Goal: Task Accomplishment & Management: Use online tool/utility

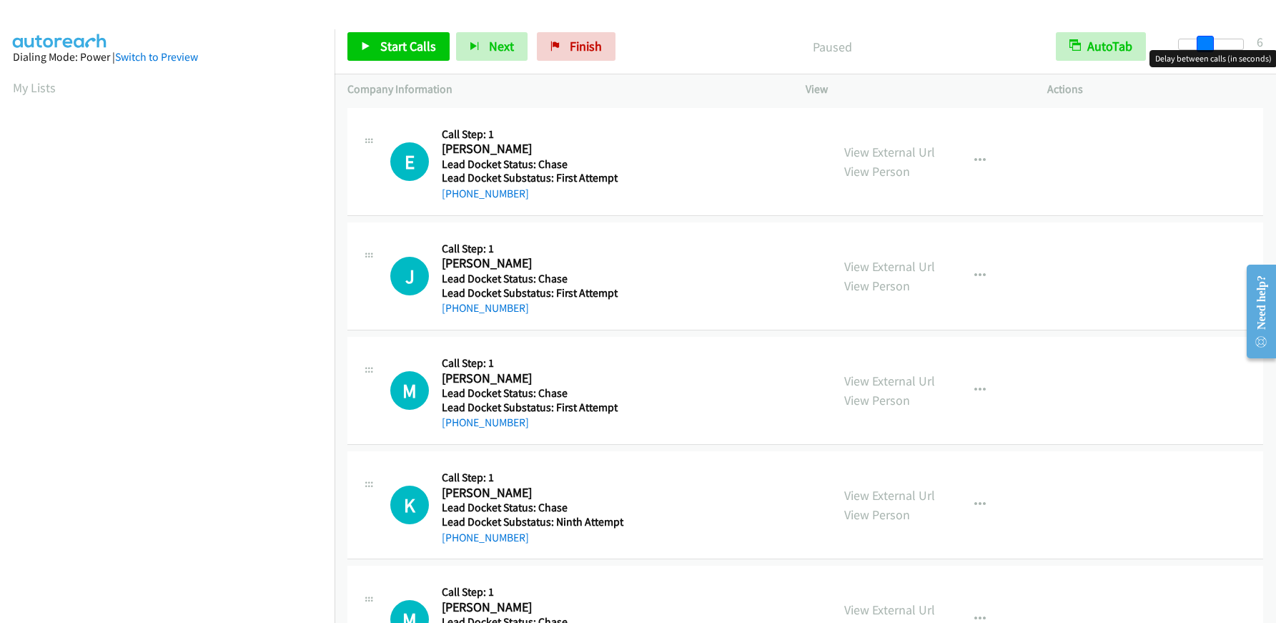
drag, startPoint x: 1179, startPoint y: 44, endPoint x: 1203, endPoint y: 46, distance: 24.5
click at [1203, 46] on span at bounding box center [1204, 44] width 17 height 17
click at [399, 44] on span "Start Calls" at bounding box center [408, 46] width 56 height 16
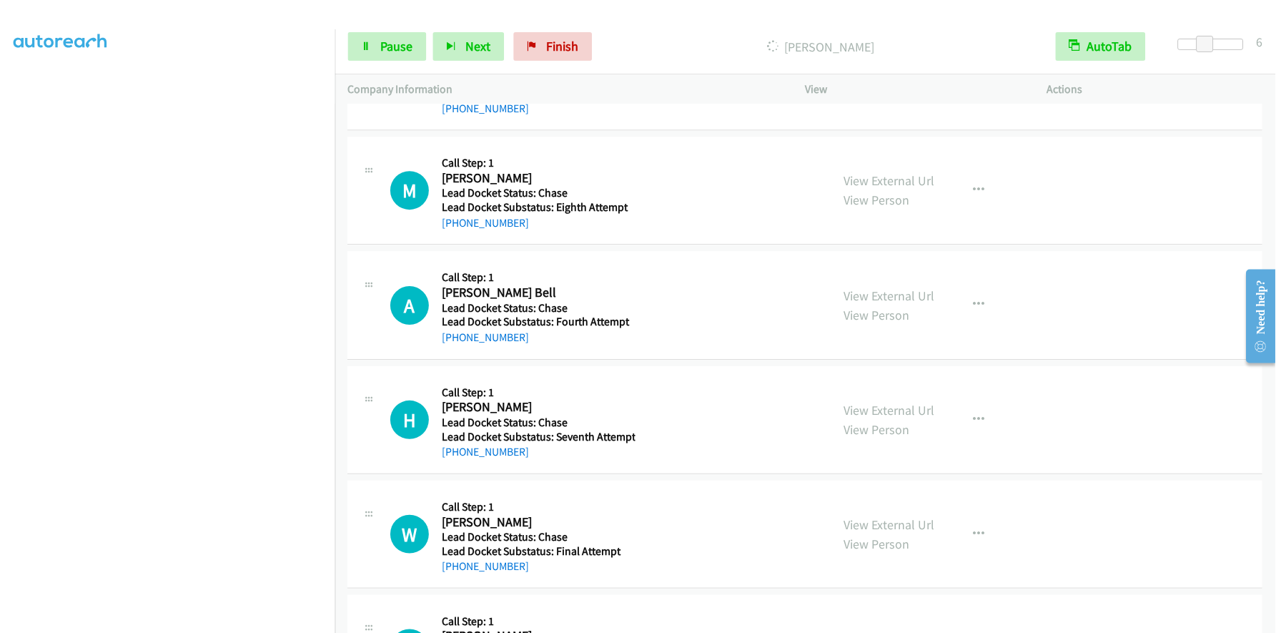
scroll to position [168, 0]
click at [386, 34] on link "Pause" at bounding box center [386, 46] width 79 height 29
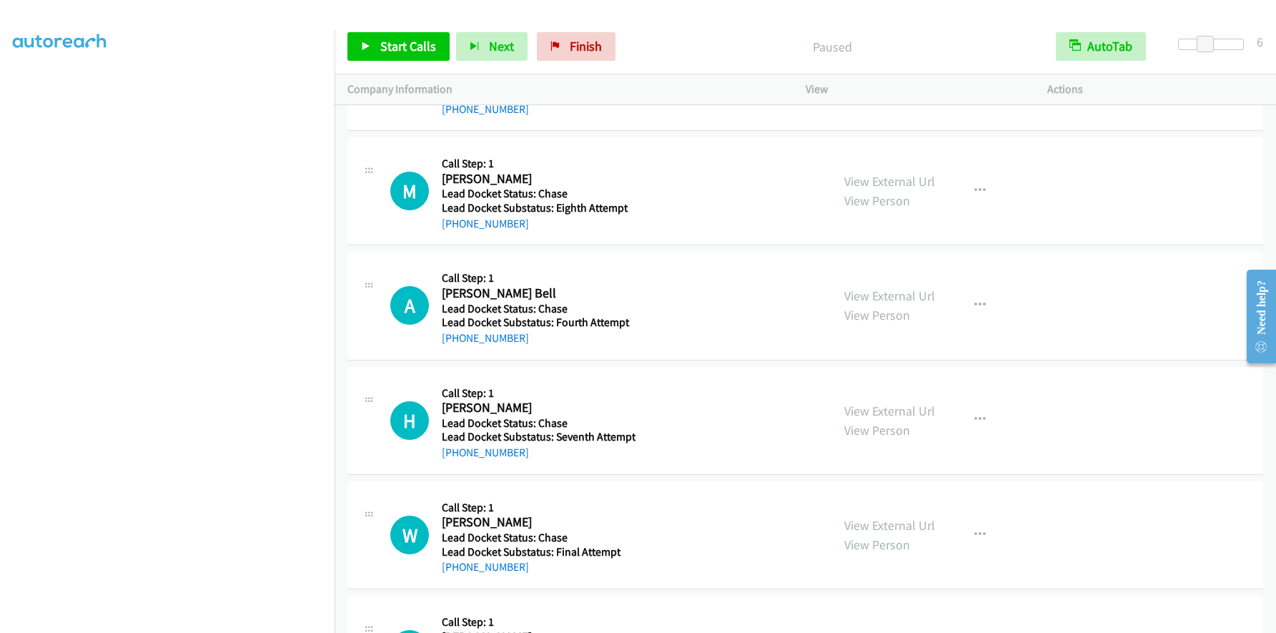
scroll to position [459, 0]
click at [384, 39] on span "Start Calls" at bounding box center [408, 46] width 56 height 16
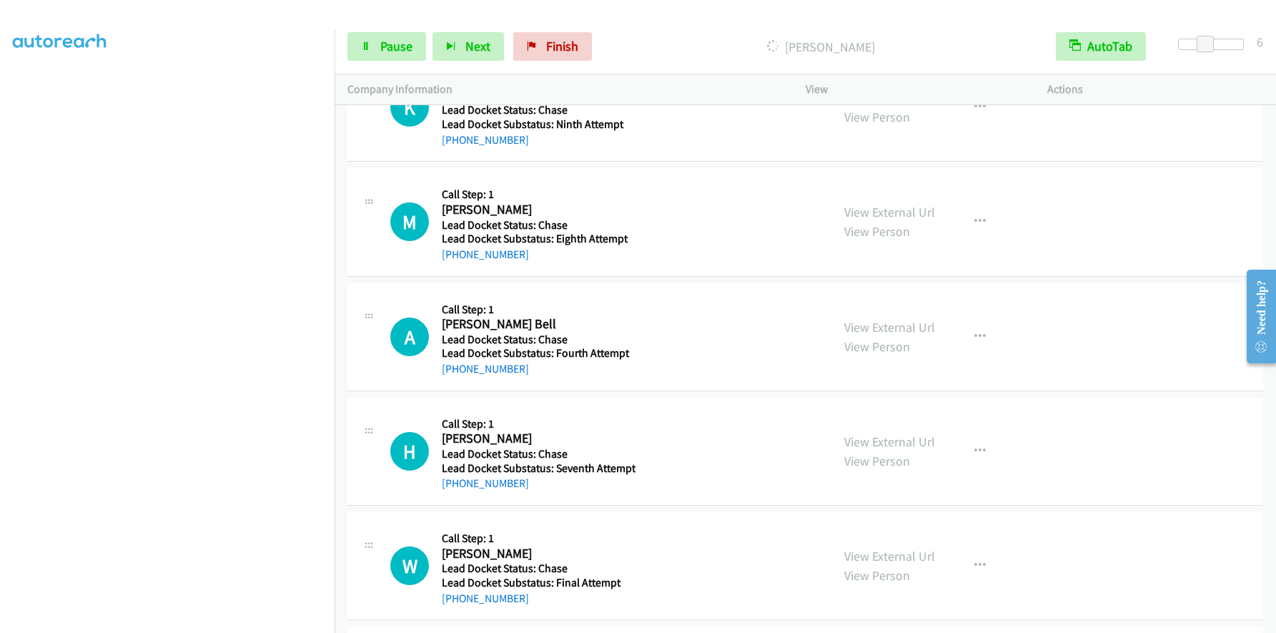
scroll to position [490, 0]
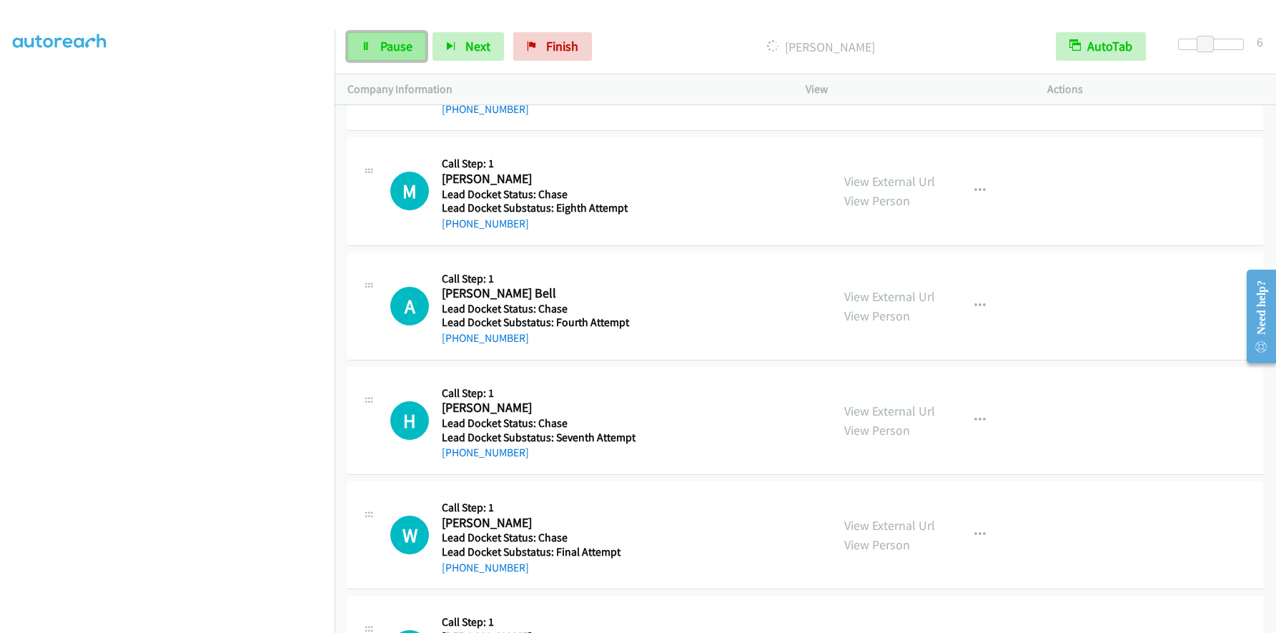
click at [400, 50] on span "Pause" at bounding box center [396, 46] width 32 height 16
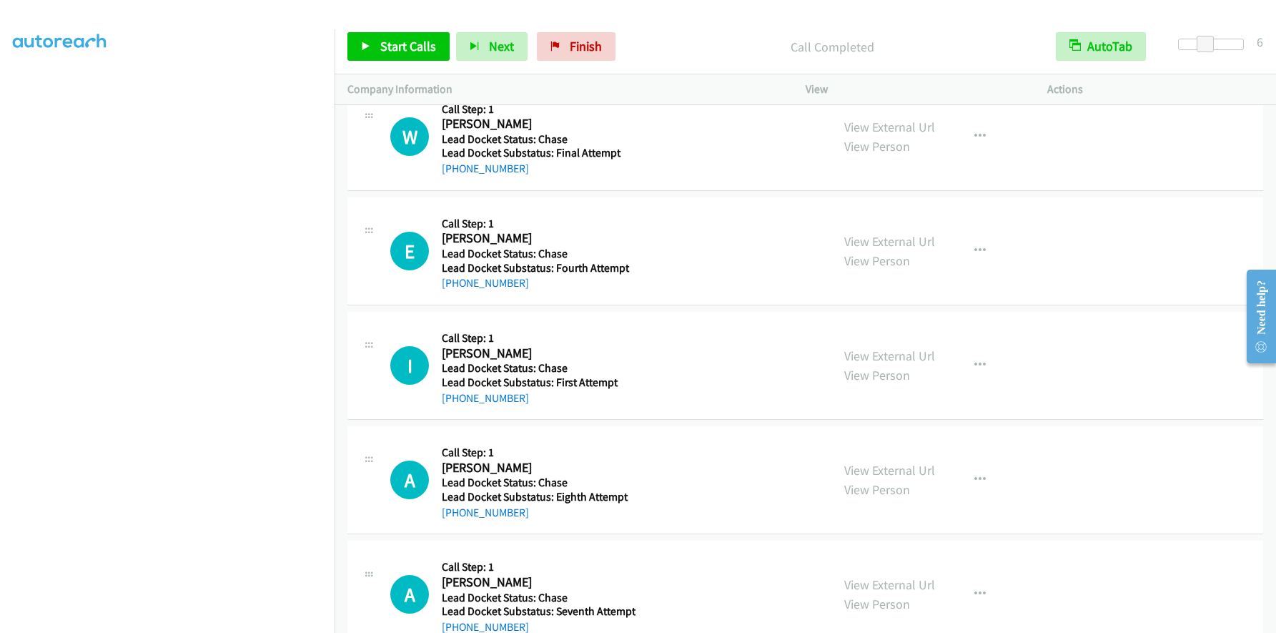
scroll to position [949, 0]
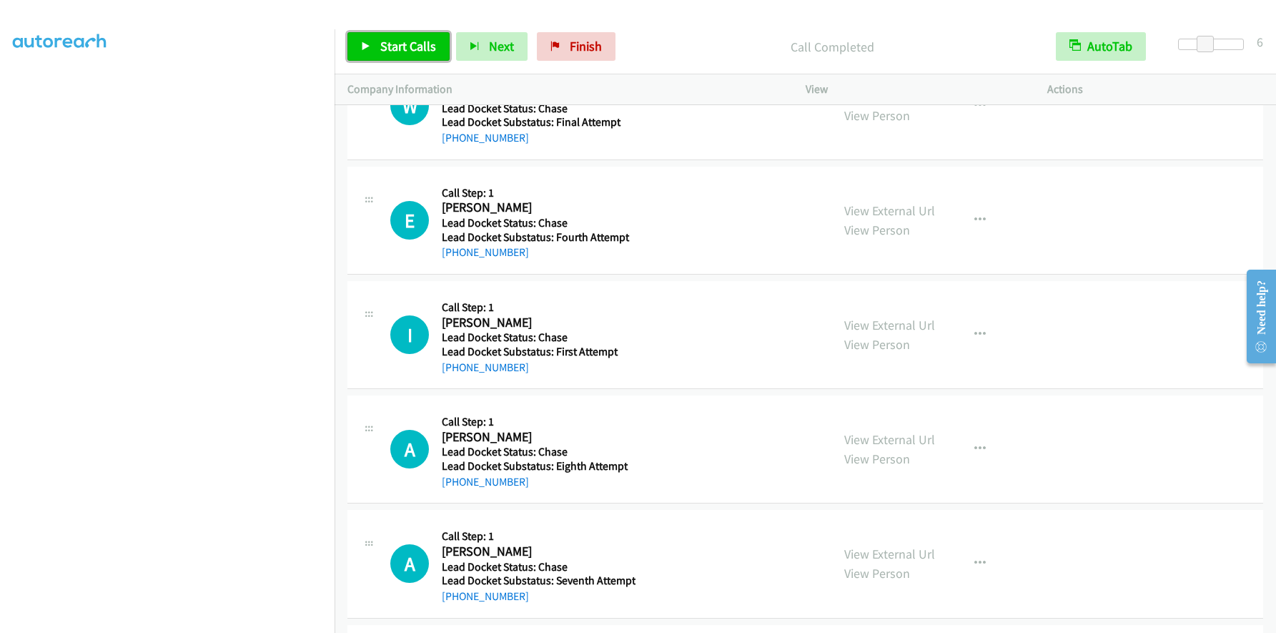
click at [394, 40] on span "Start Calls" at bounding box center [408, 46] width 56 height 16
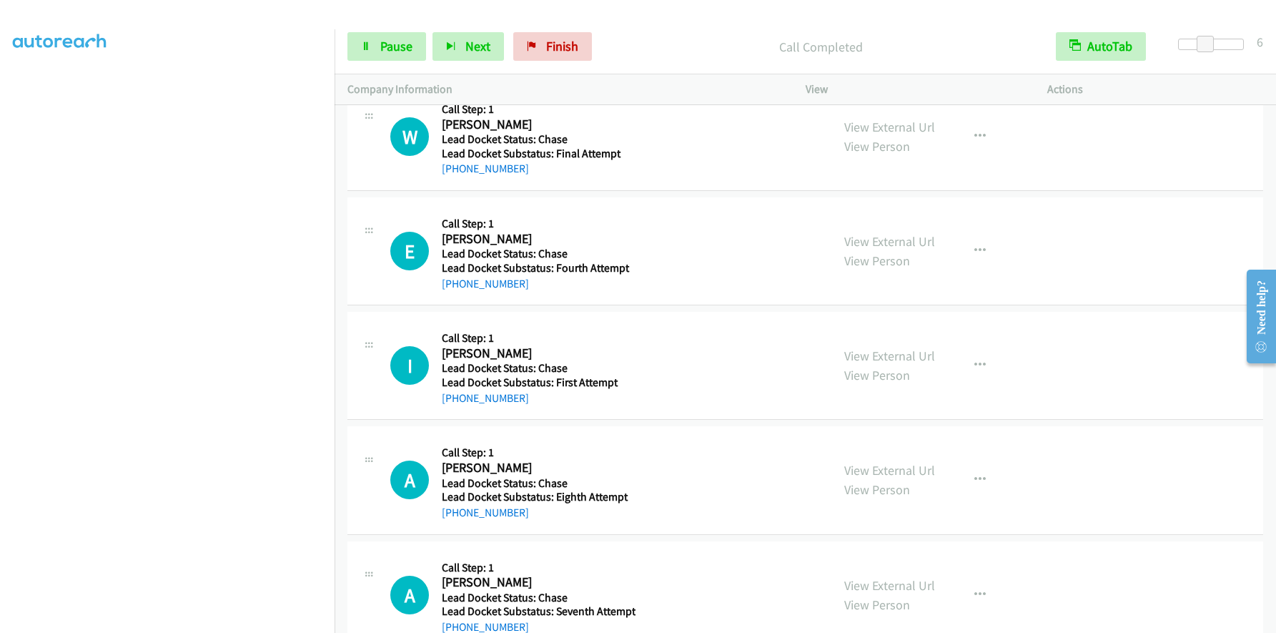
scroll to position [1010, 0]
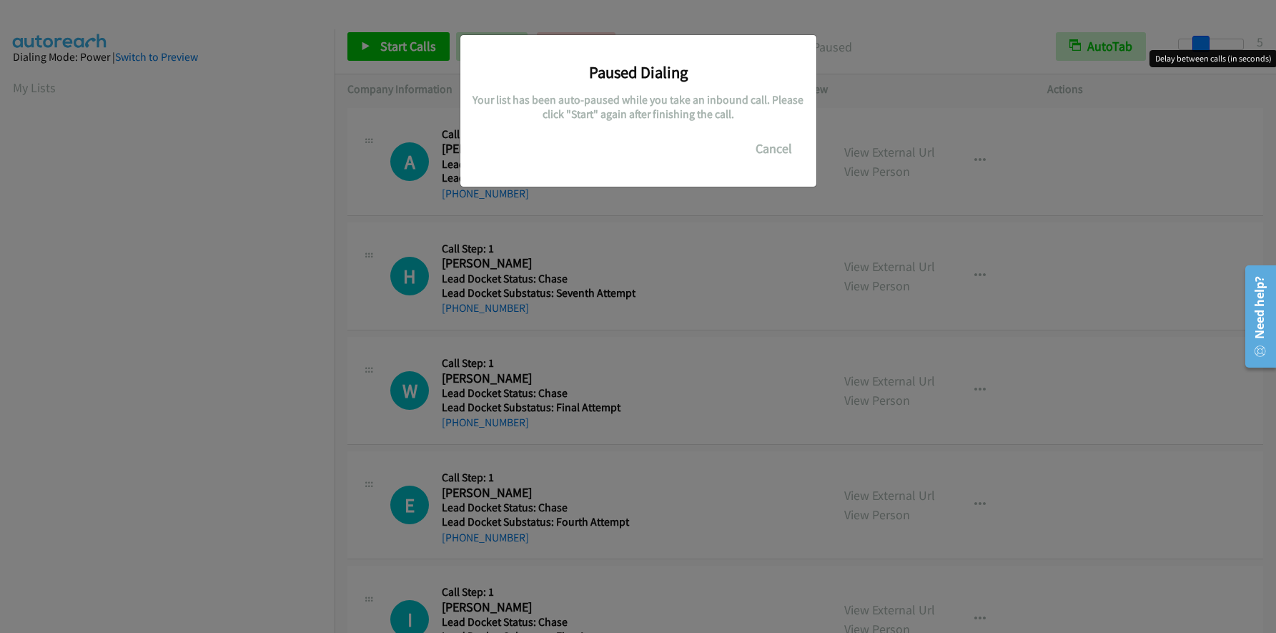
drag, startPoint x: 1177, startPoint y: 41, endPoint x: 1199, endPoint y: 44, distance: 21.6
click at [1199, 44] on main "Start Calls Pause Next Finish Paused AutoTab AutoTab 5 Company Information Info…" at bounding box center [638, 34] width 1276 height 68
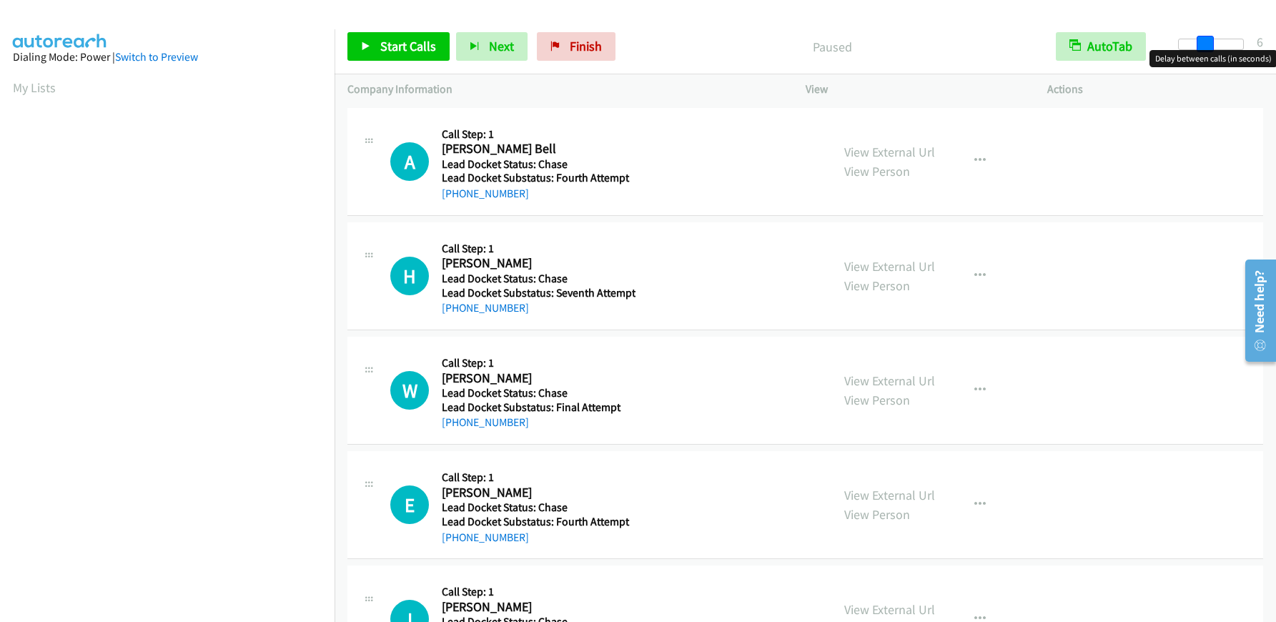
drag, startPoint x: 1181, startPoint y: 42, endPoint x: 1208, endPoint y: 44, distance: 26.5
click at [1208, 44] on span at bounding box center [1204, 44] width 17 height 17
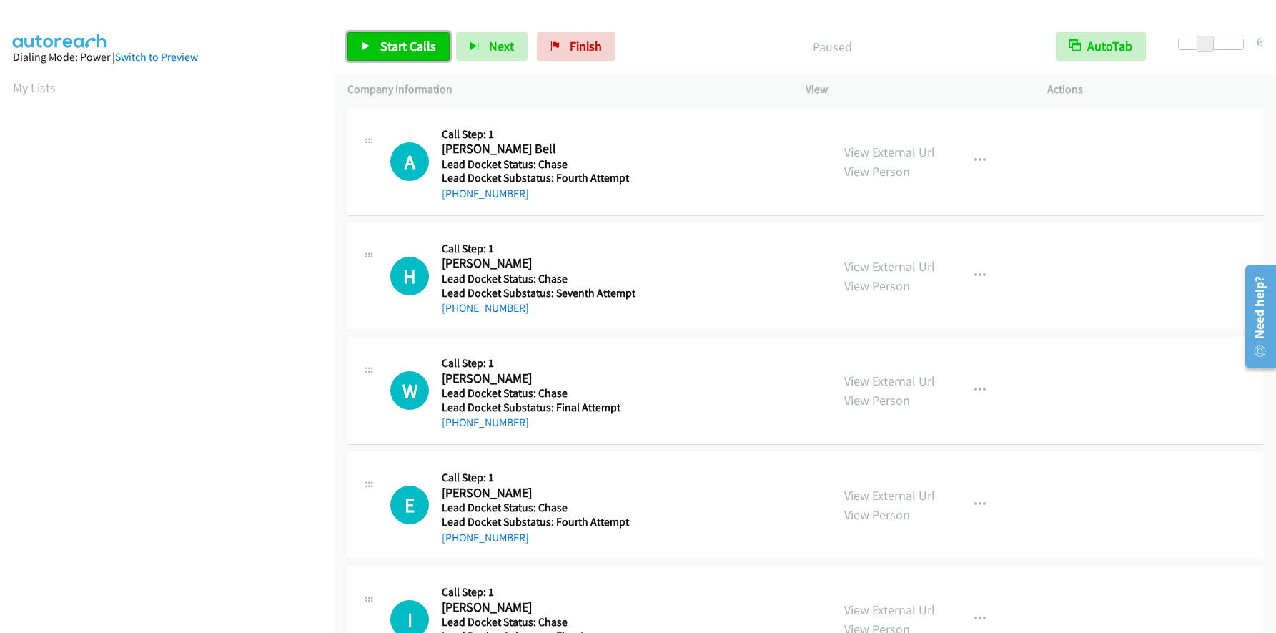
click at [390, 44] on span "Start Calls" at bounding box center [408, 46] width 56 height 16
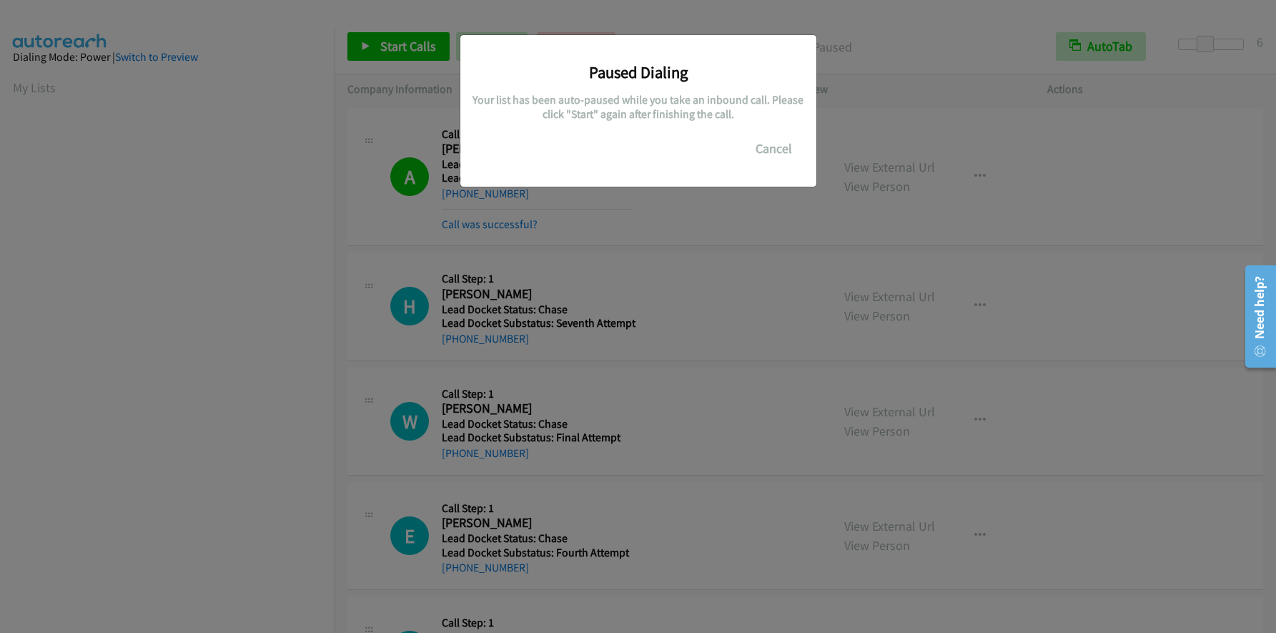
scroll to position [169, 0]
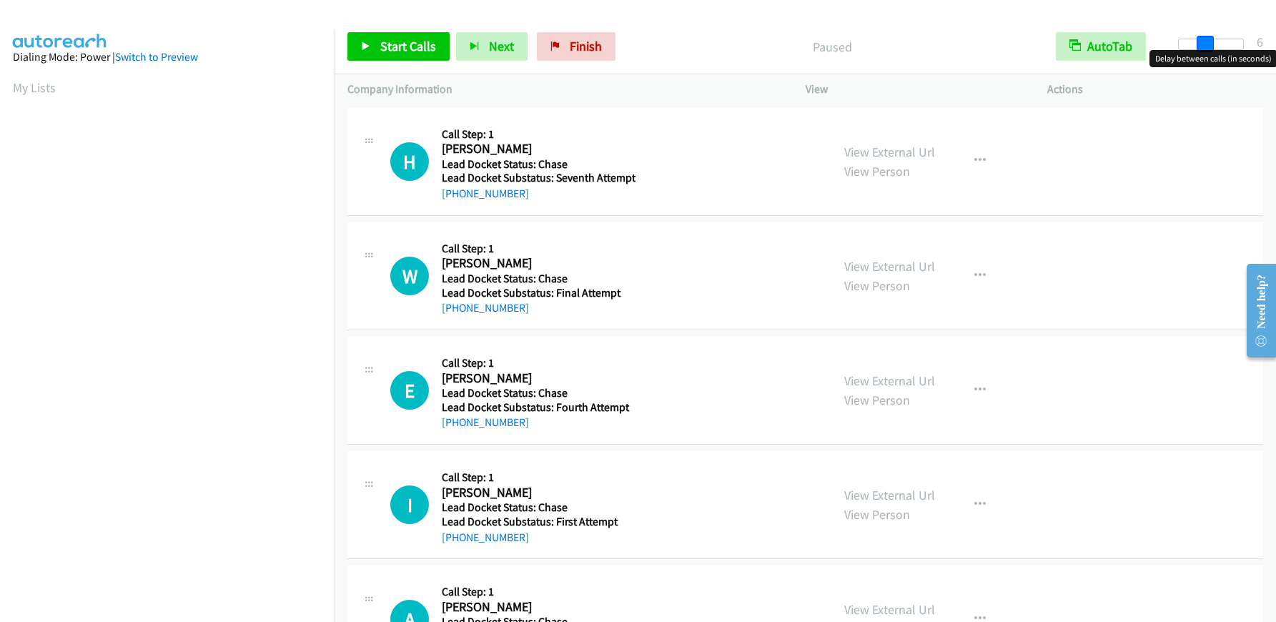
drag, startPoint x: 1179, startPoint y: 47, endPoint x: 1203, endPoint y: 47, distance: 24.3
click at [1203, 47] on span at bounding box center [1204, 44] width 17 height 17
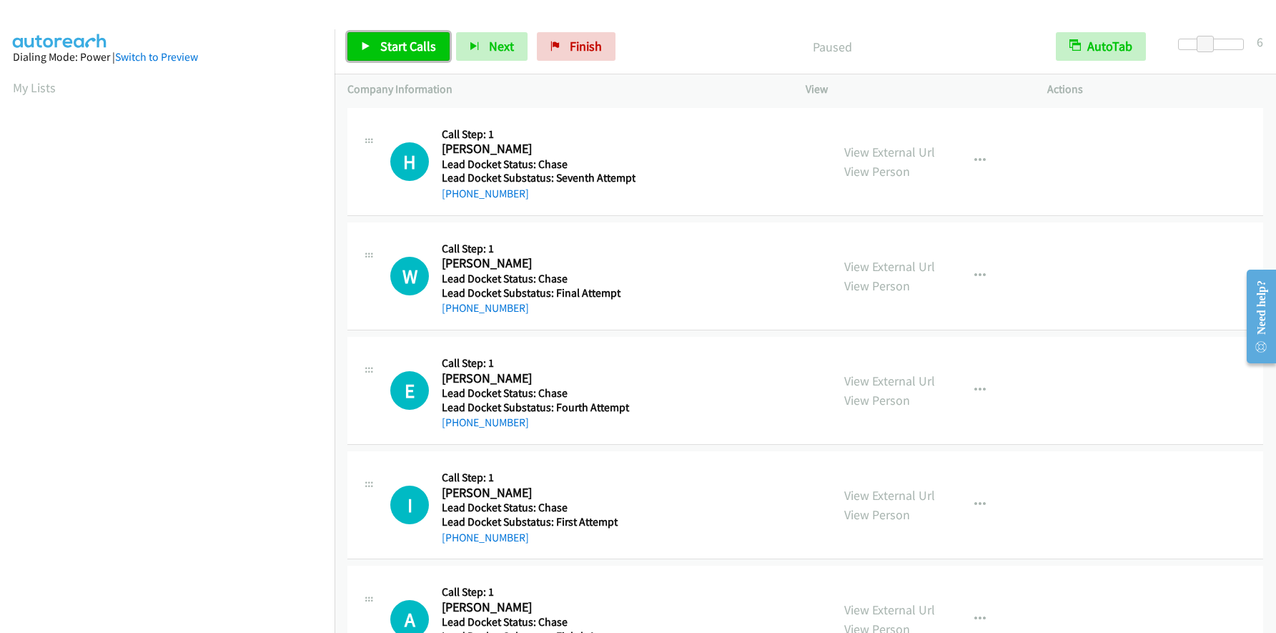
click at [397, 44] on span "Start Calls" at bounding box center [408, 46] width 56 height 16
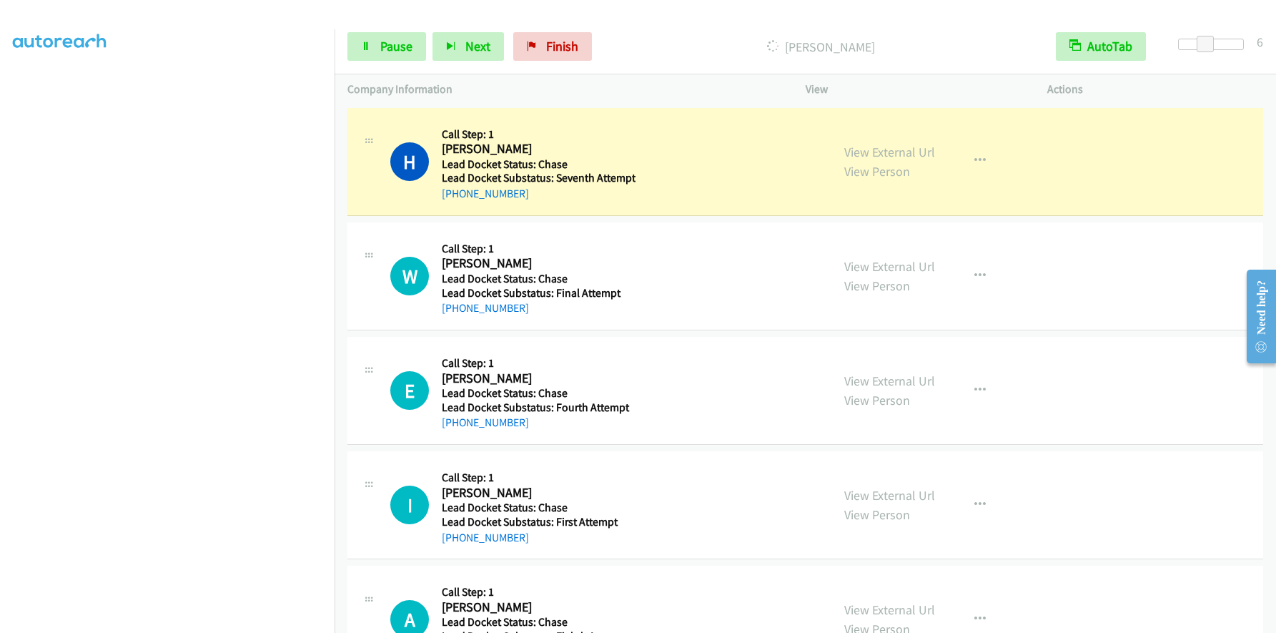
scroll to position [162, 0]
click at [377, 39] on link "Pause" at bounding box center [386, 46] width 79 height 29
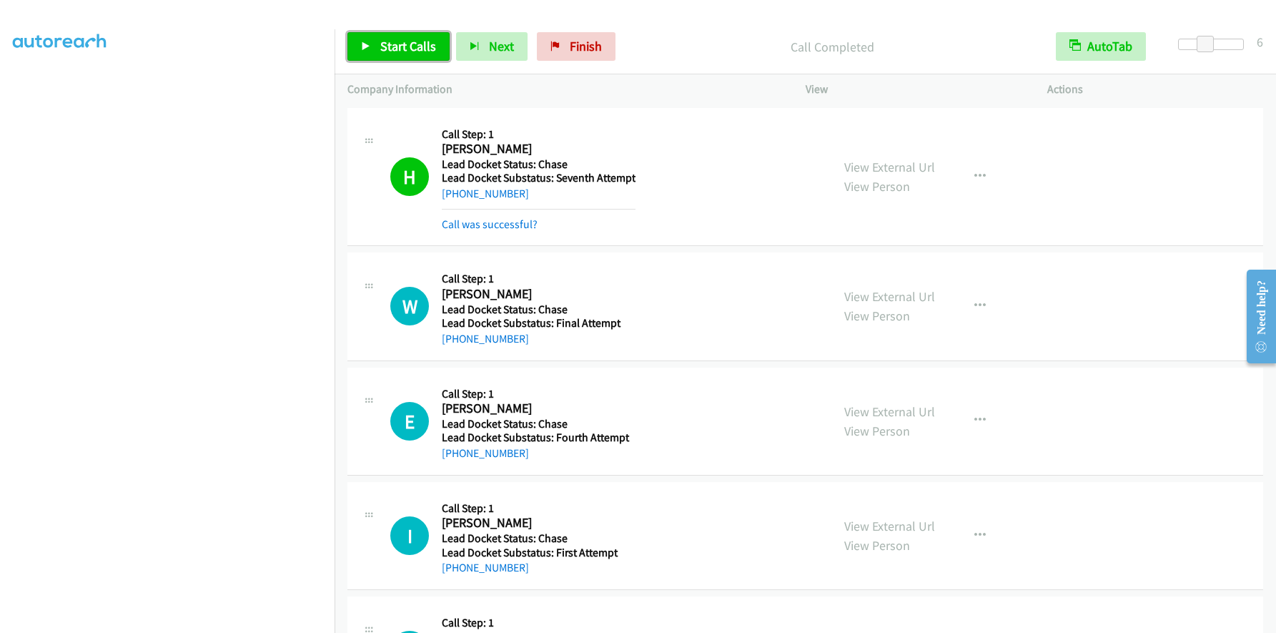
click at [392, 46] on span "Start Calls" at bounding box center [408, 46] width 56 height 16
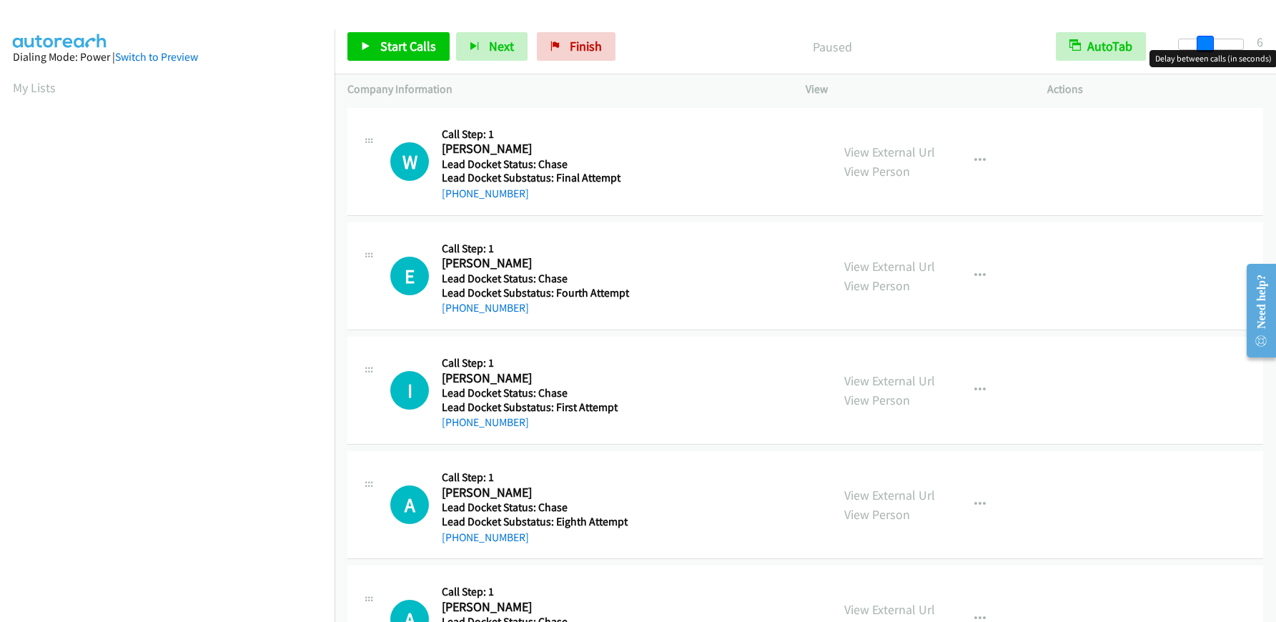
drag, startPoint x: 1179, startPoint y: 42, endPoint x: 1203, endPoint y: 46, distance: 24.0
click at [1203, 46] on span at bounding box center [1204, 44] width 17 height 17
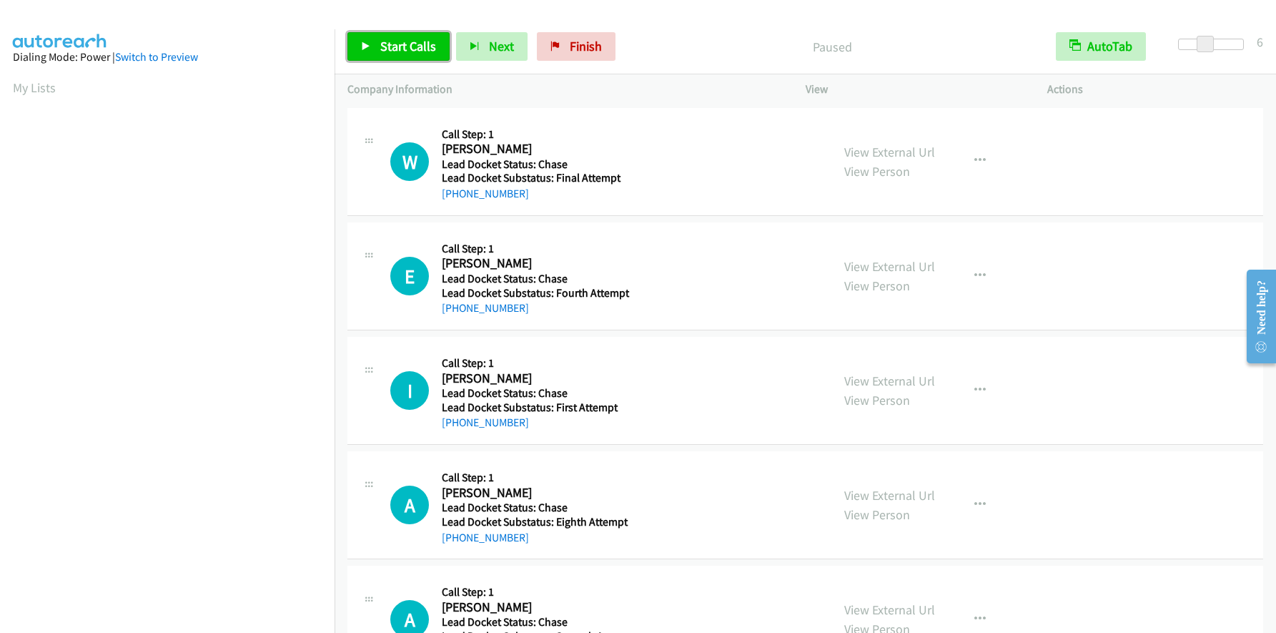
click at [416, 40] on span "Start Calls" at bounding box center [408, 46] width 56 height 16
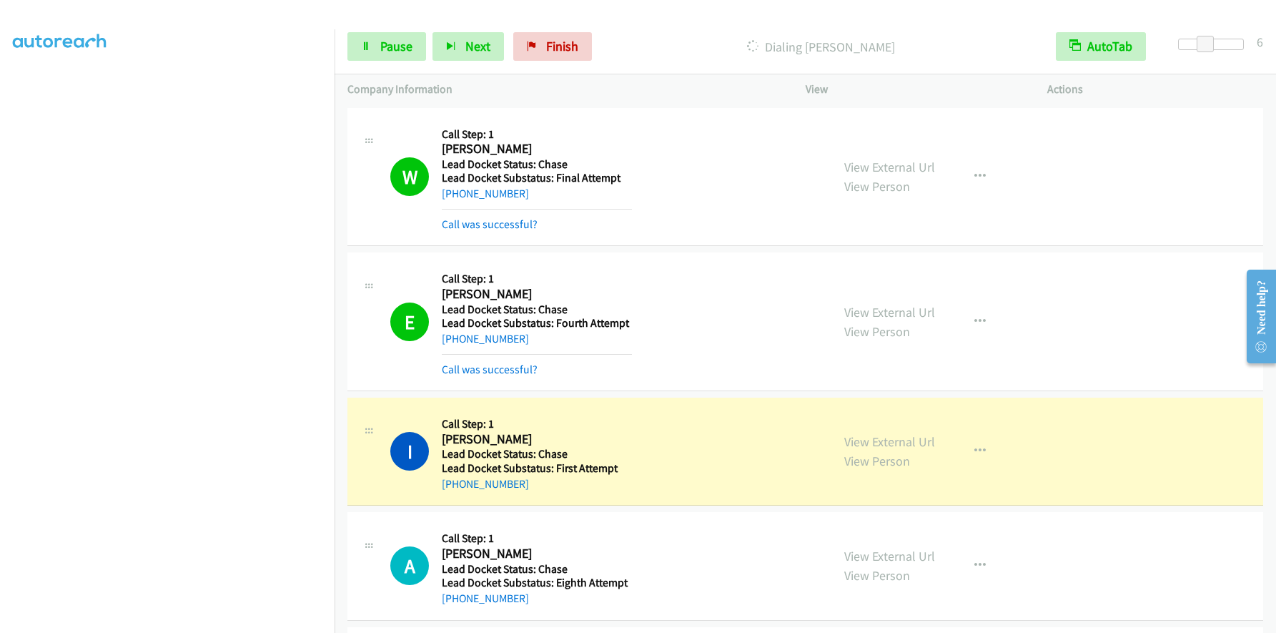
scroll to position [169, 0]
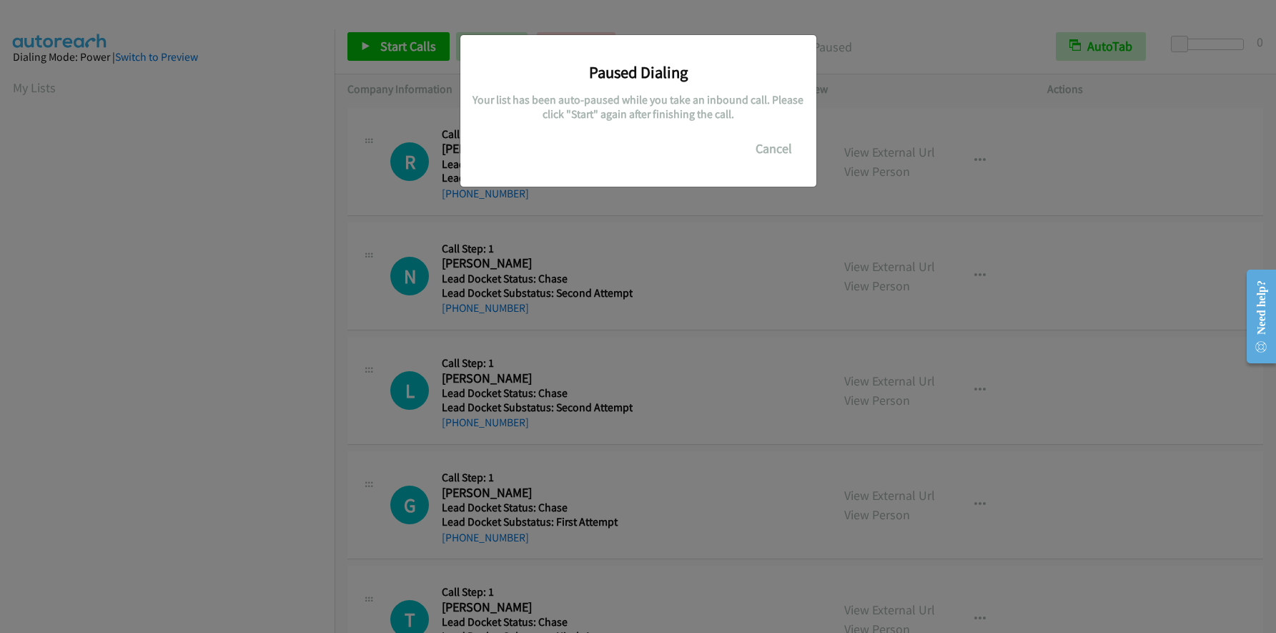
scroll to position [169, 0]
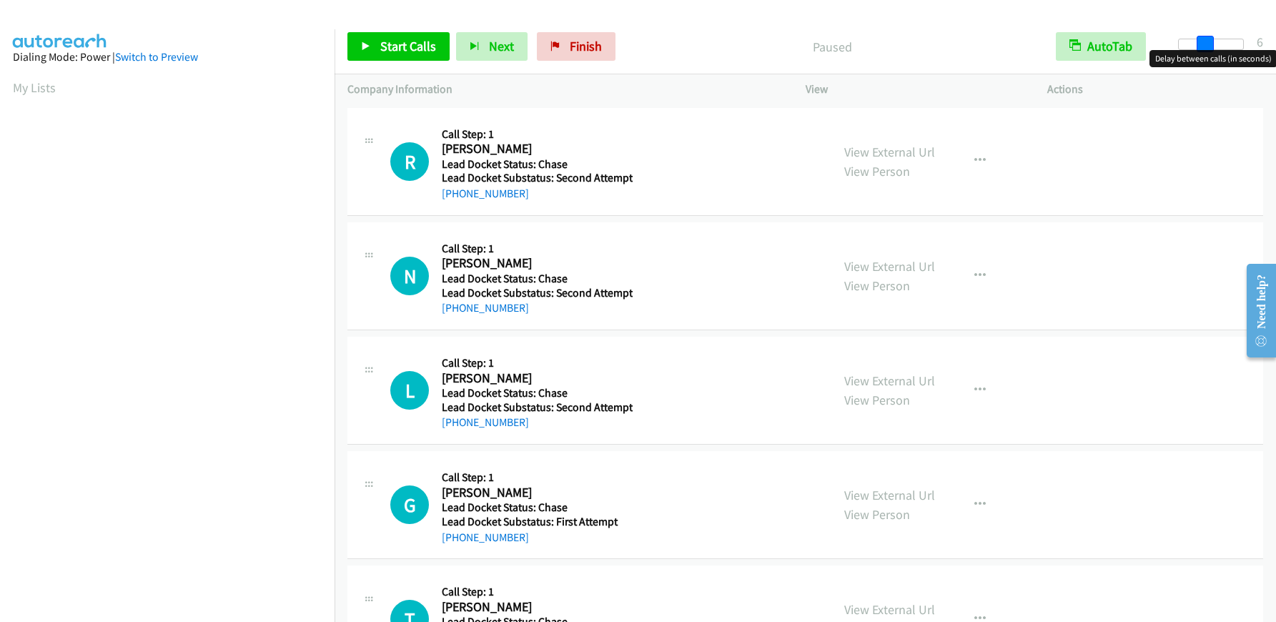
drag, startPoint x: 1176, startPoint y: 45, endPoint x: 1200, endPoint y: 45, distance: 23.6
click at [1200, 45] on span at bounding box center [1204, 44] width 17 height 17
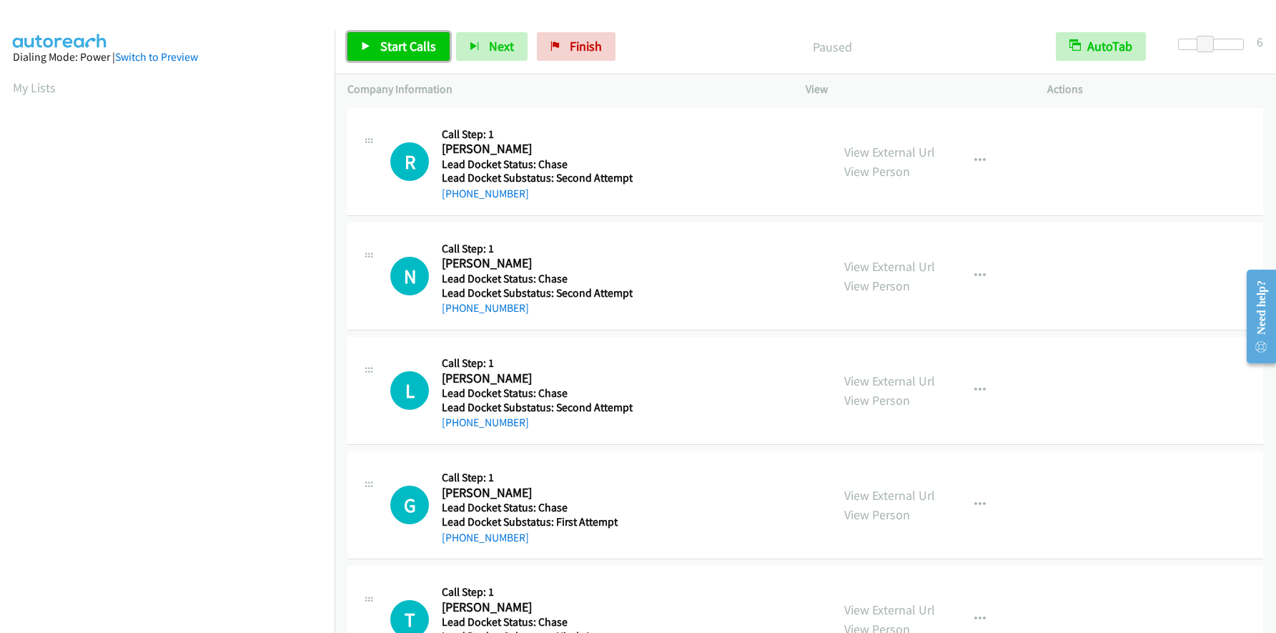
click at [401, 39] on span "Start Calls" at bounding box center [408, 46] width 56 height 16
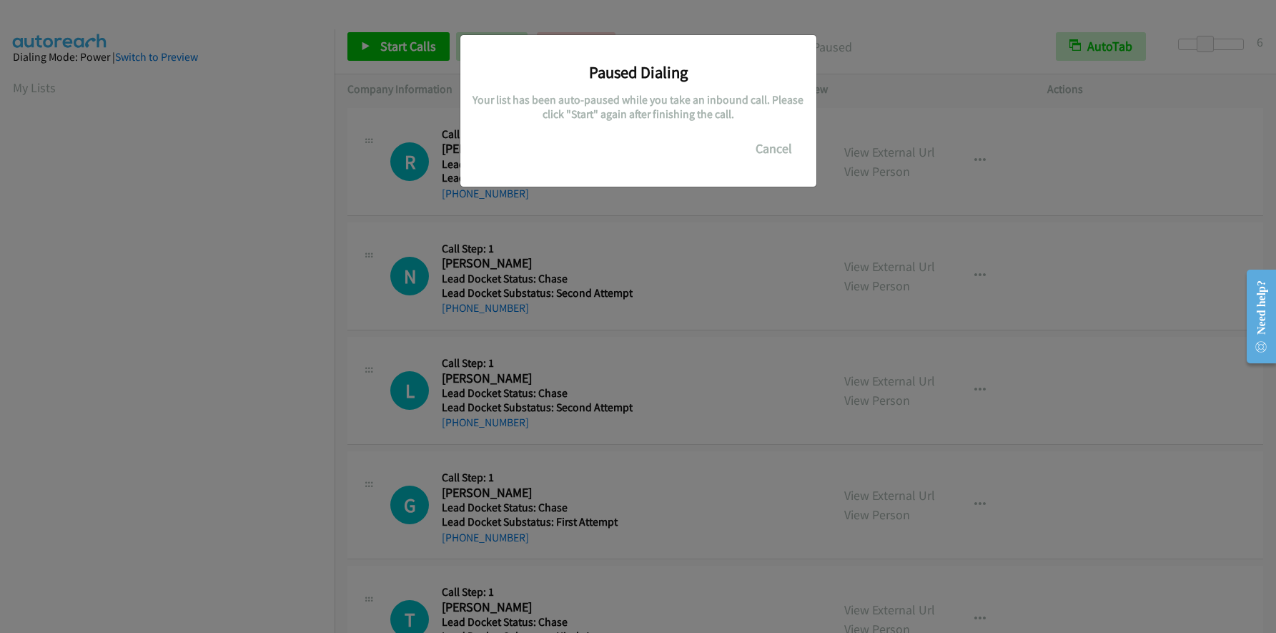
scroll to position [169, 0]
click at [175, 238] on div "Paused Dialing Your list has been auto-paused while you take an inbound call. P…" at bounding box center [638, 323] width 1276 height 620
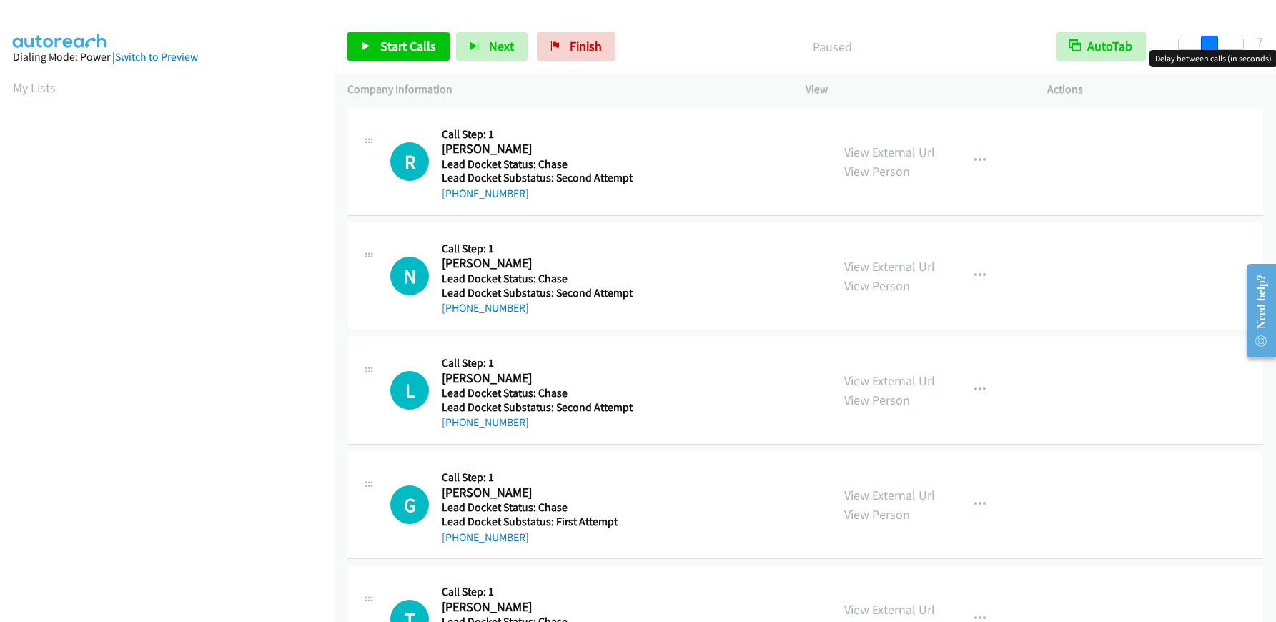
drag, startPoint x: 1178, startPoint y: 45, endPoint x: 1206, endPoint y: 47, distance: 28.7
click at [1206, 47] on span at bounding box center [1209, 44] width 17 height 17
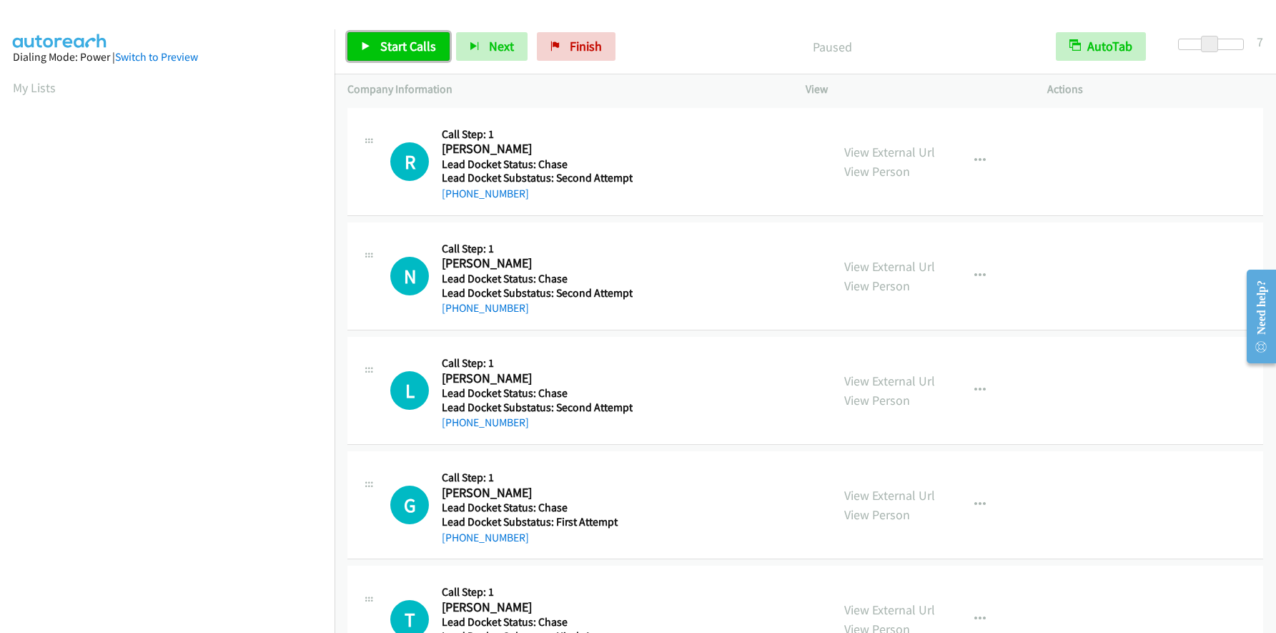
click at [400, 41] on span "Start Calls" at bounding box center [408, 46] width 56 height 16
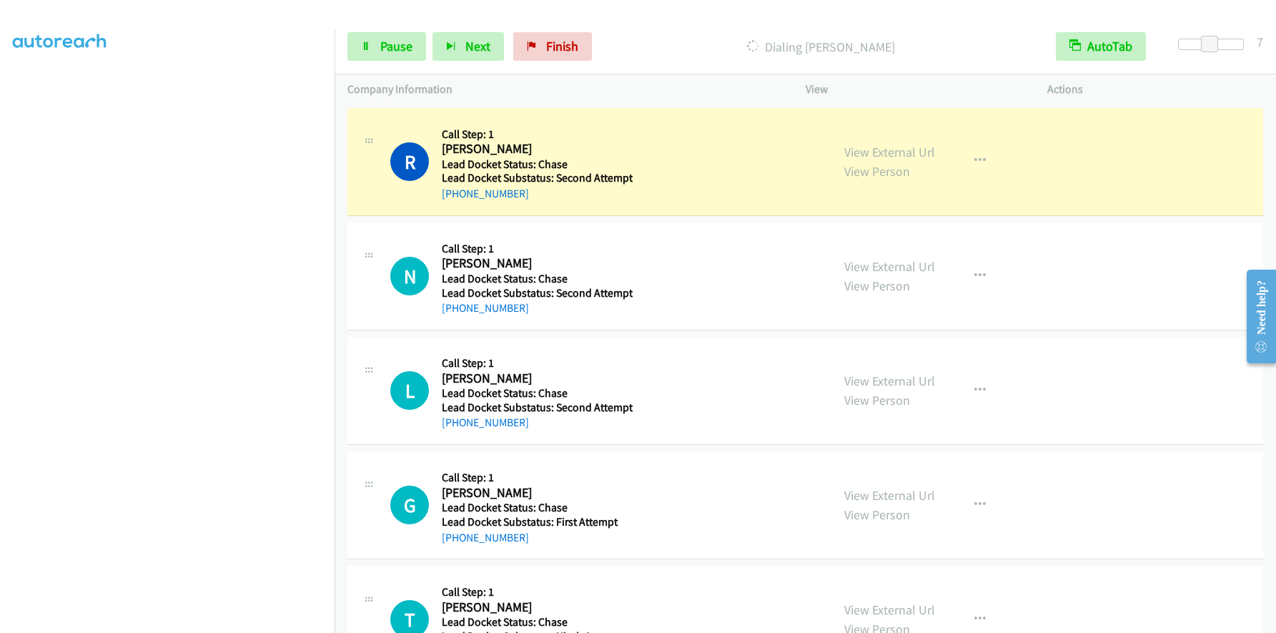
scroll to position [169, 0]
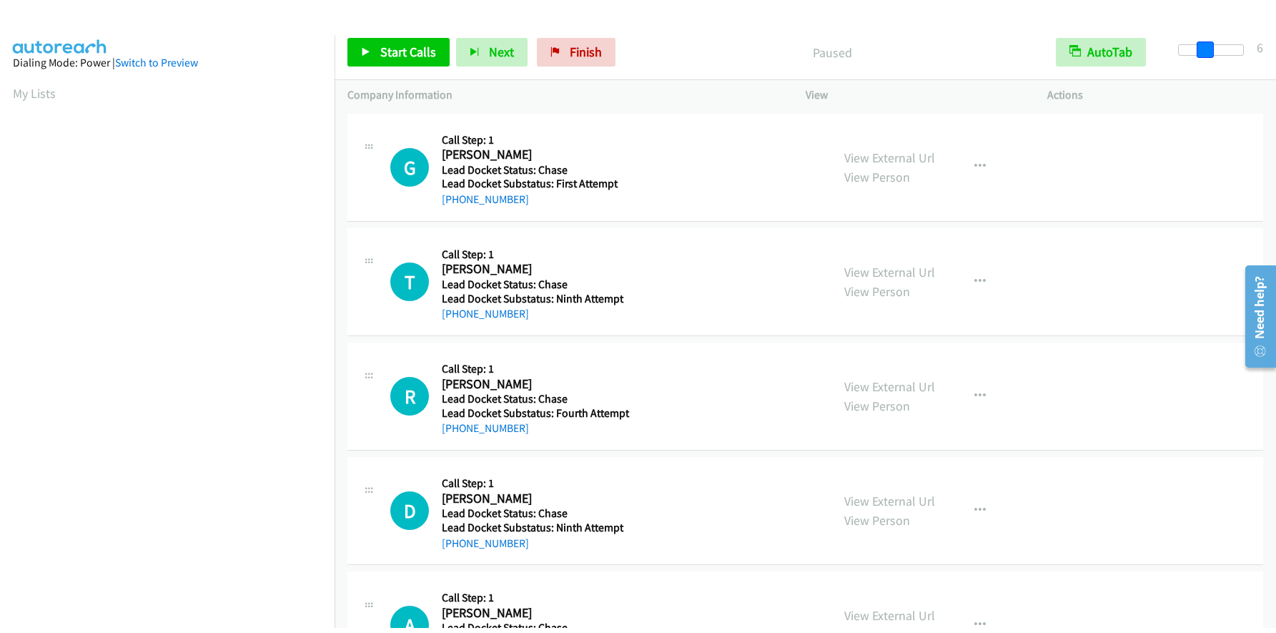
scroll to position [169, 0]
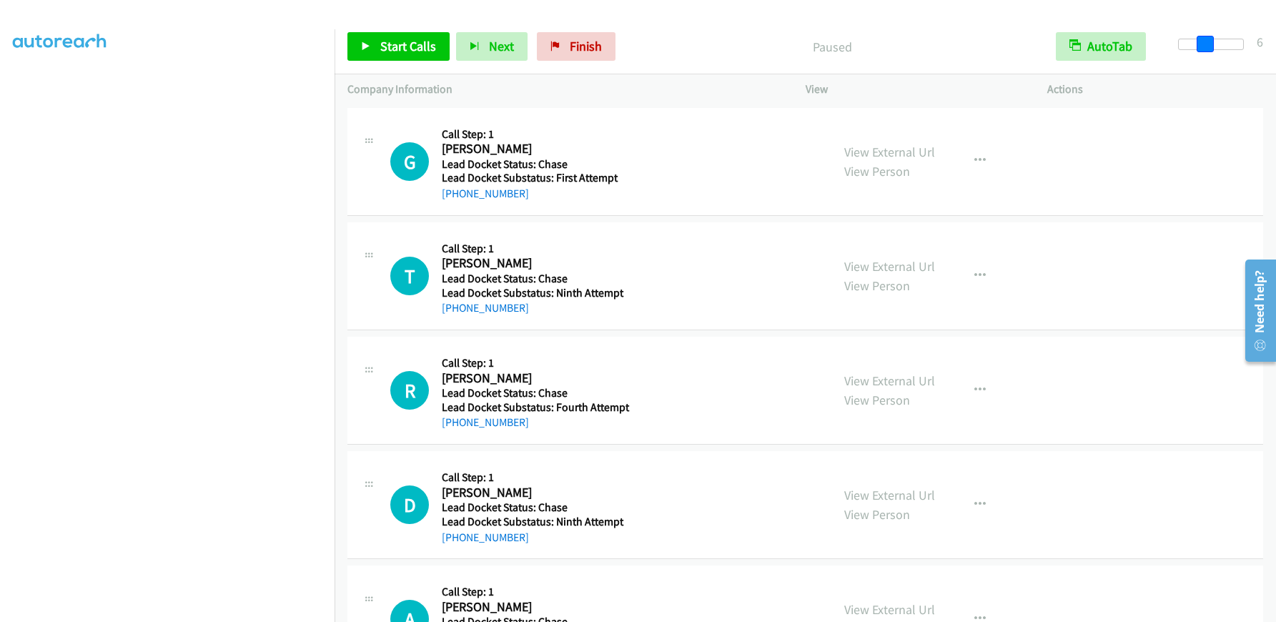
click at [1204, 50] on body "Start Calls Pause Next Finish Paused AutoTab AutoTab 6 Company Information Info…" at bounding box center [638, 34] width 1276 height 68
